Goal: Transaction & Acquisition: Register for event/course

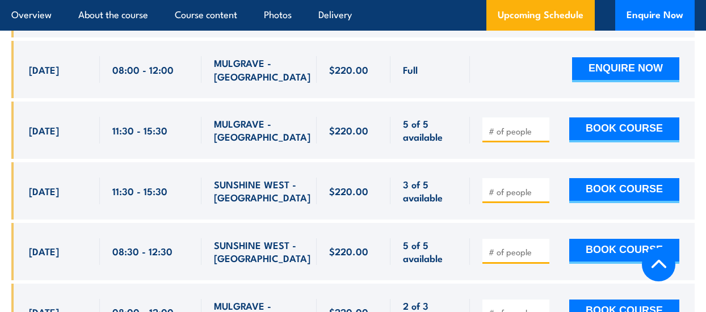
scroll to position [2653, 0]
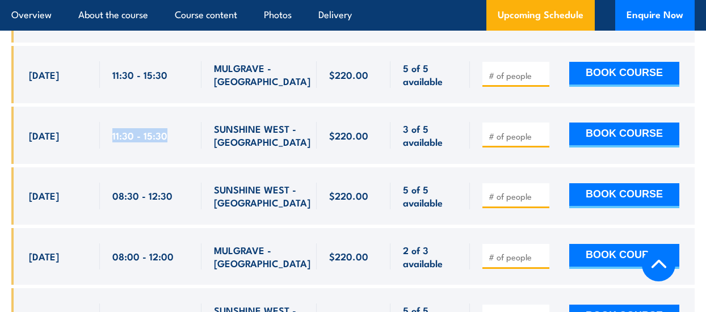
drag, startPoint x: 112, startPoint y: 118, endPoint x: 177, endPoint y: 123, distance: 65.0
click at [177, 123] on div "11:30 - 15:30" at bounding box center [150, 135] width 77 height 27
click at [166, 124] on div "11:30 - 15:30" at bounding box center [150, 135] width 77 height 27
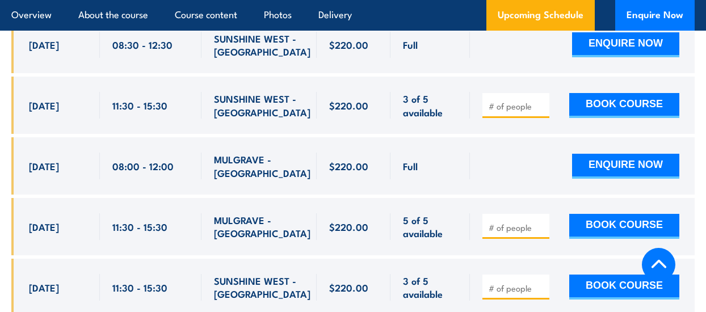
scroll to position [2482, 0]
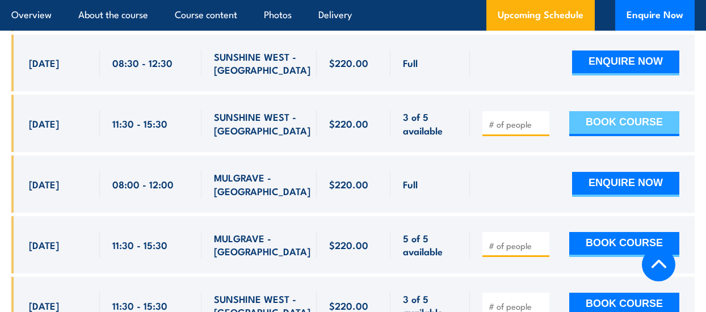
click at [623, 111] on button "BOOK COURSE" at bounding box center [624, 123] width 110 height 25
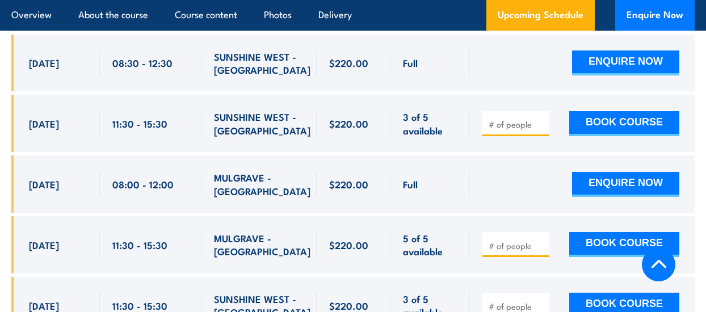
click at [640, 156] on div at bounding box center [582, 184] width 225 height 57
click at [493, 119] on input "number" at bounding box center [517, 124] width 57 height 11
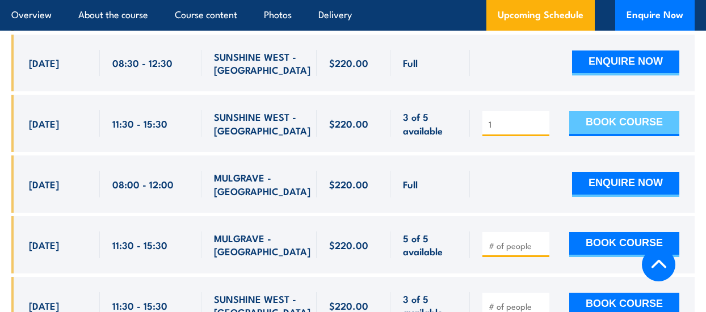
type input "1"
click at [615, 111] on button "BOOK COURSE" at bounding box center [624, 123] width 110 height 25
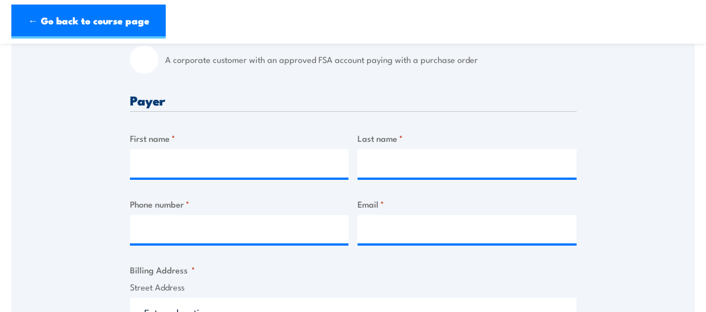
scroll to position [170, 0]
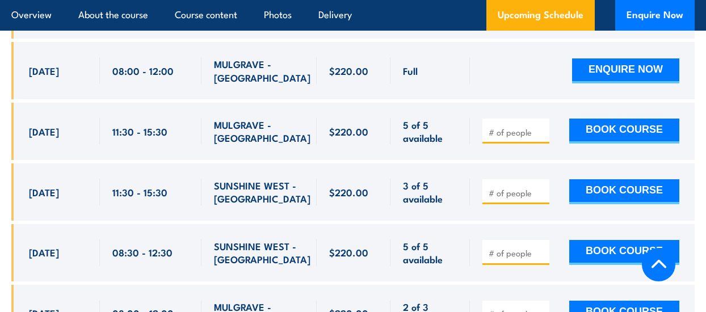
scroll to position [2596, 0]
